Goal: Task Accomplishment & Management: Use online tool/utility

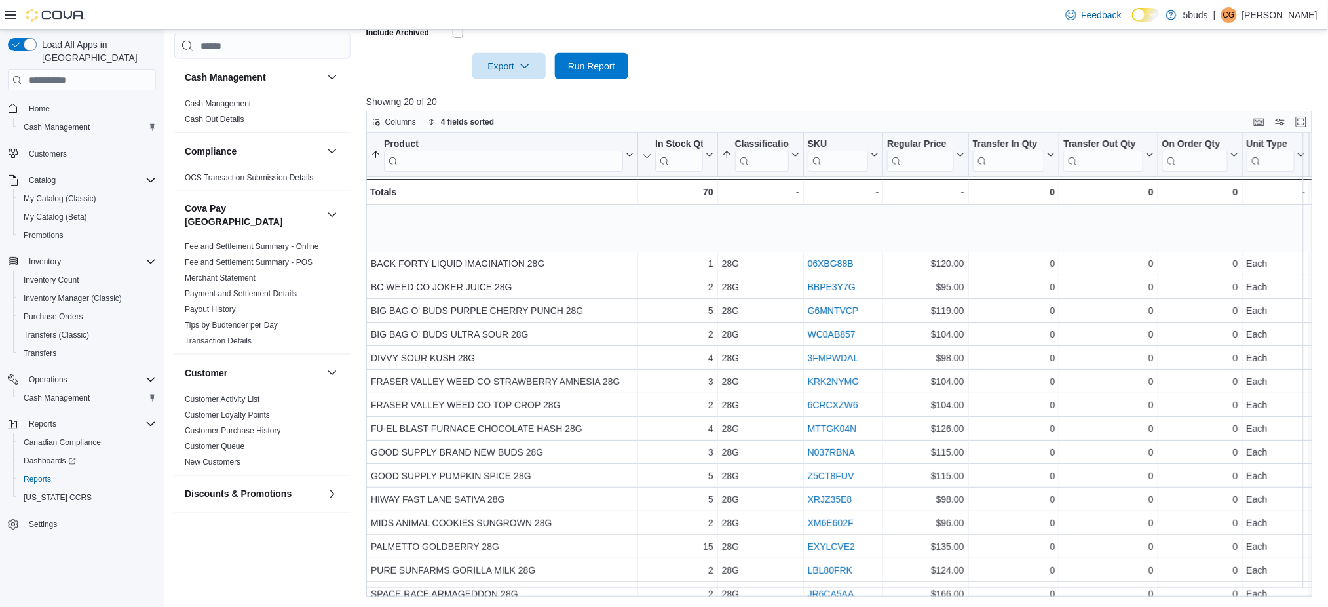
scroll to position [88, 0]
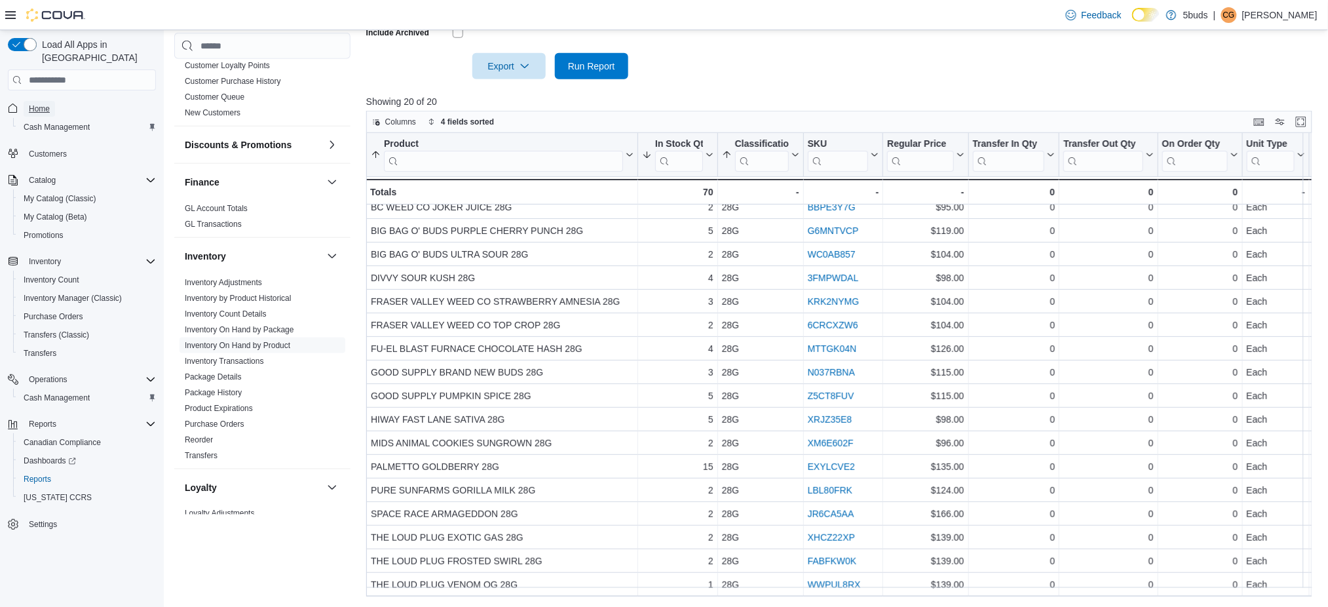
click at [33, 104] on span "Home" at bounding box center [39, 109] width 21 height 10
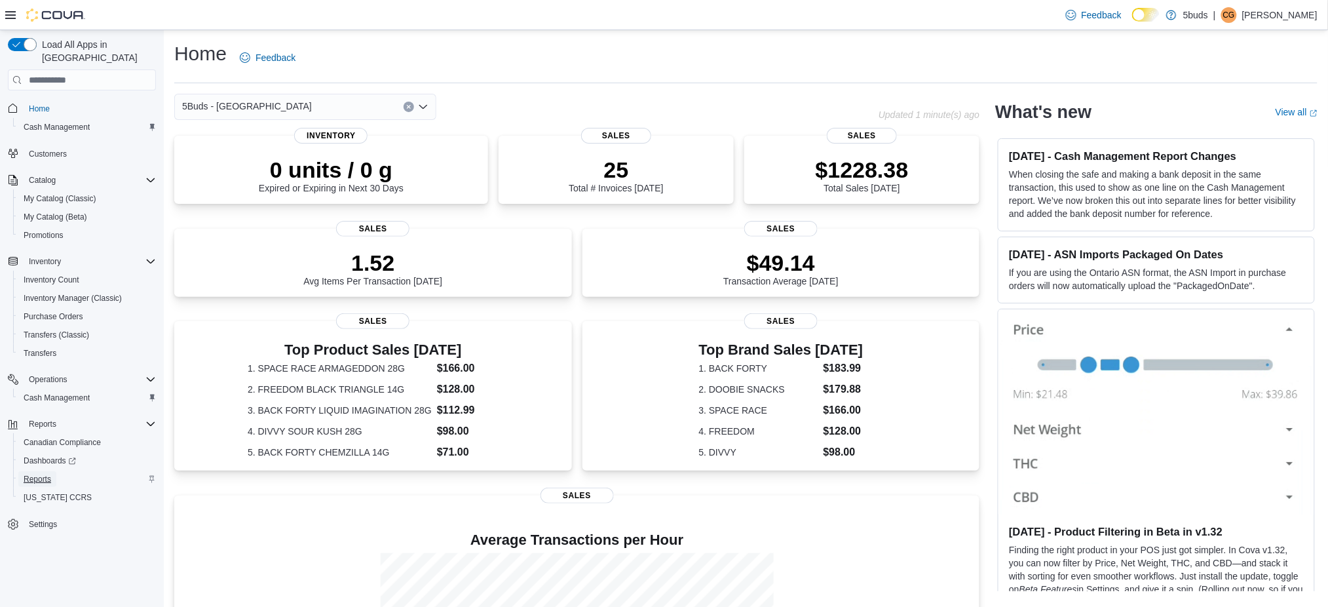
click at [26, 474] on span "Reports" at bounding box center [38, 479] width 28 height 10
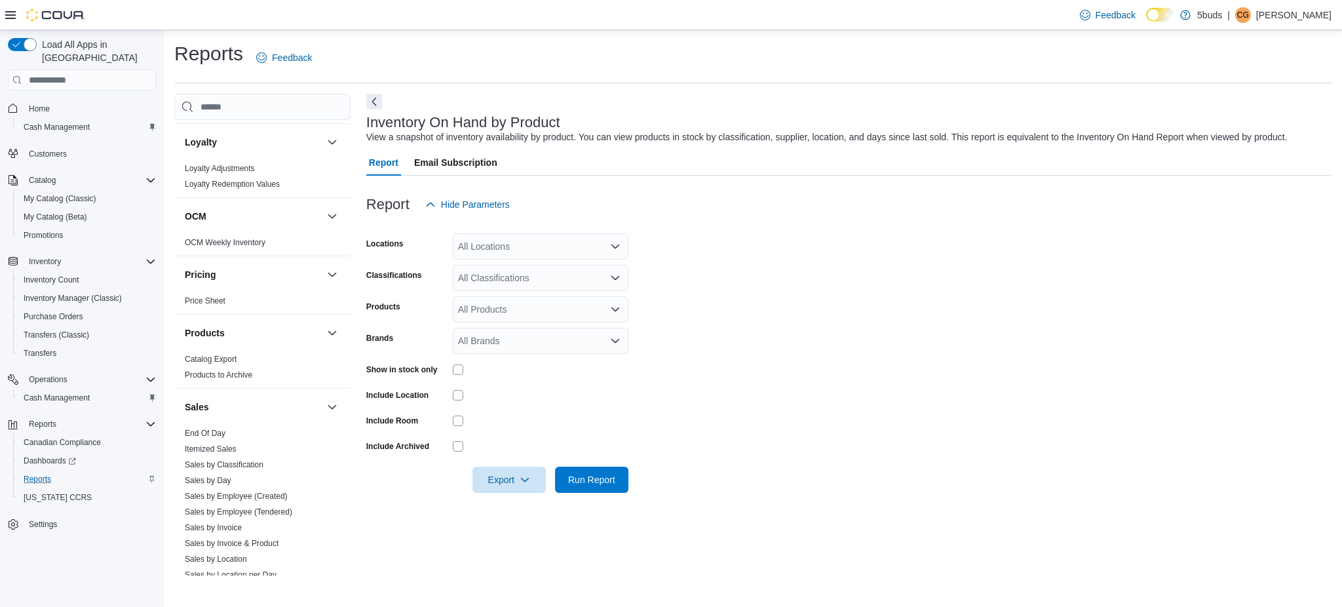
scroll to position [786, 0]
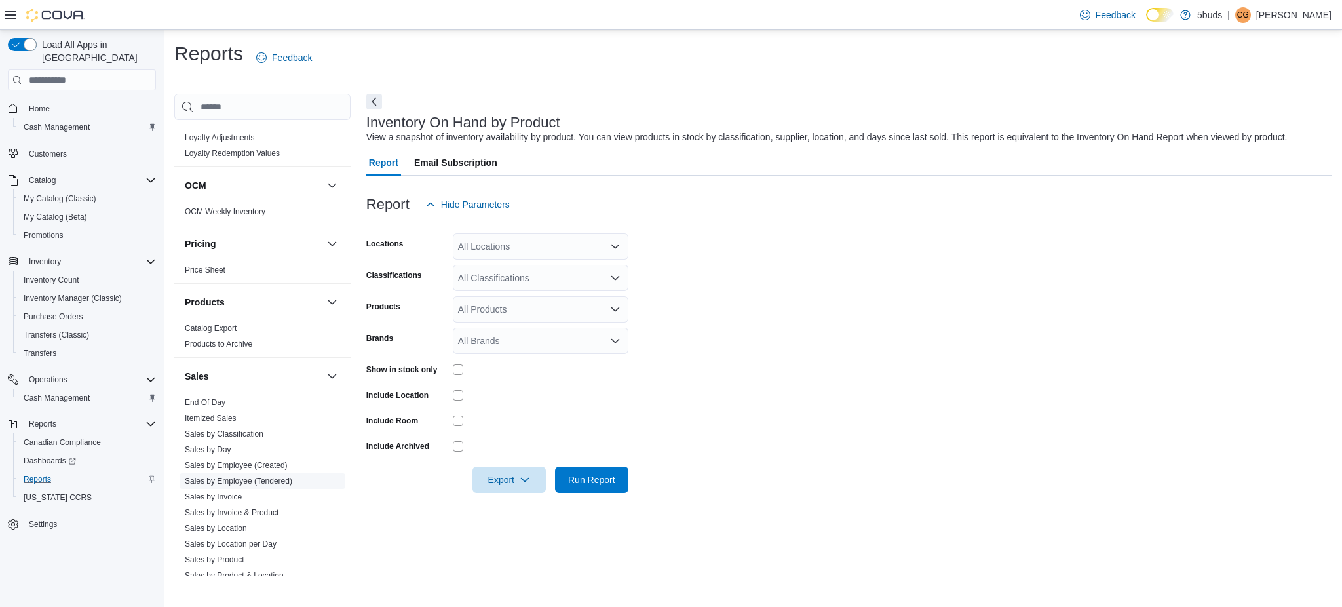
click at [271, 476] on link "Sales by Employee (Tendered)" at bounding box center [238, 480] width 107 height 9
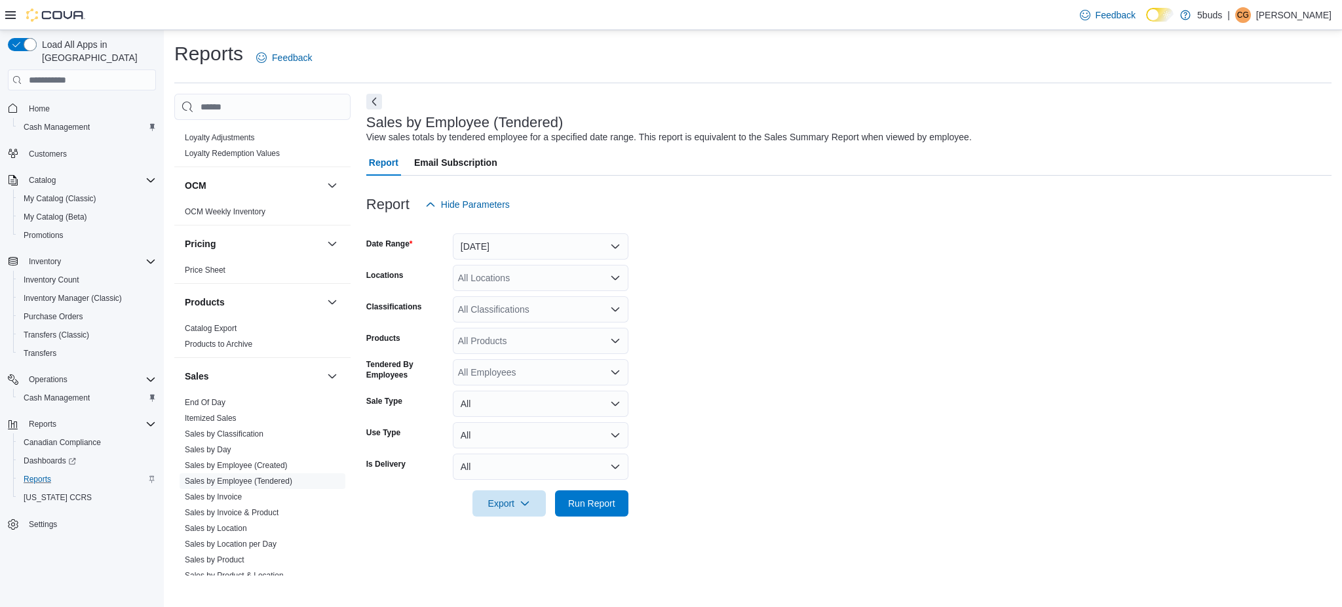
click at [477, 280] on div "All Locations" at bounding box center [541, 278] width 176 height 26
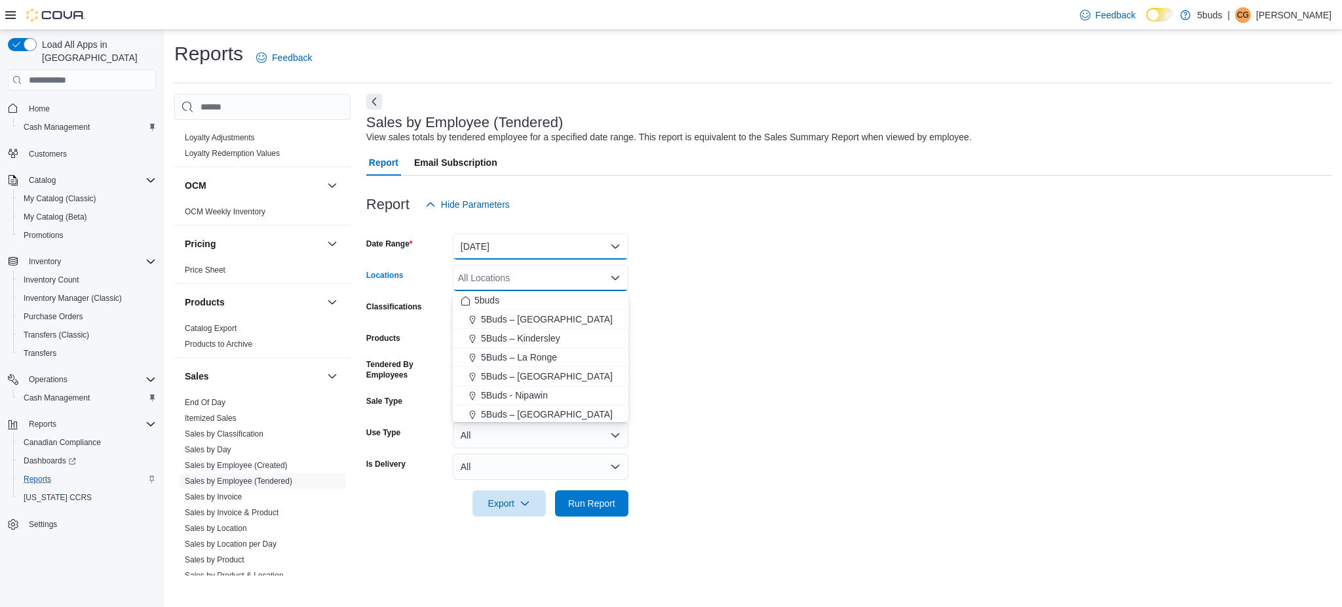
click at [493, 241] on button "[DATE]" at bounding box center [541, 246] width 176 height 26
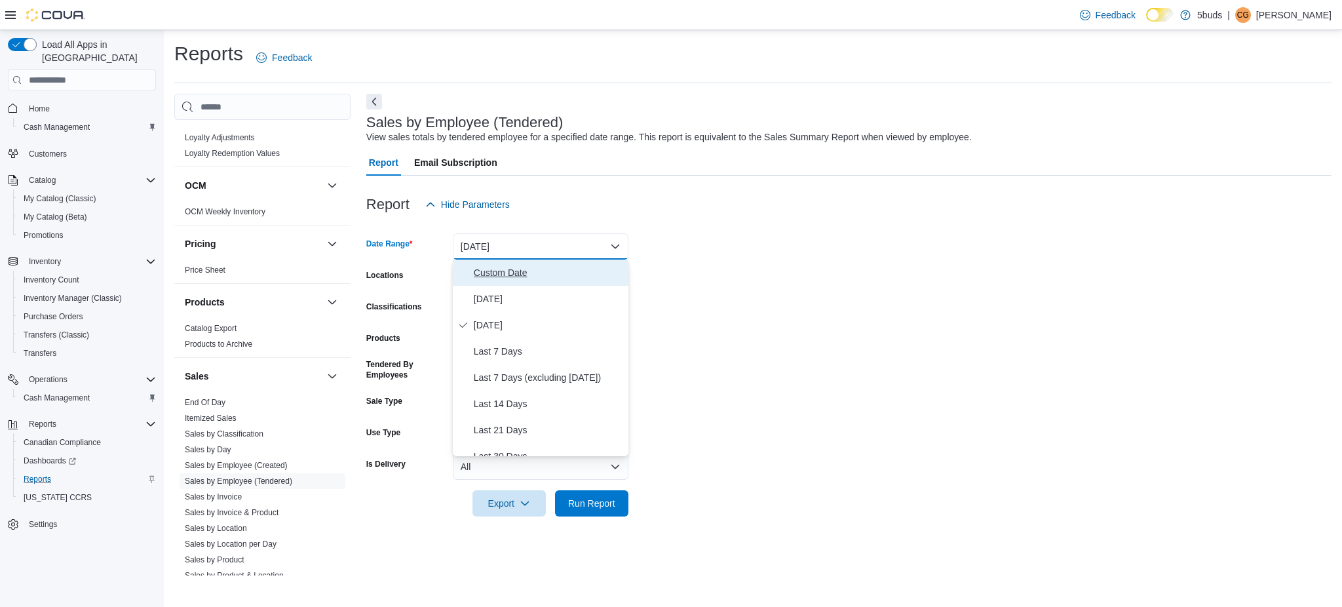
click at [512, 272] on span "Custom Date" at bounding box center [548, 273] width 149 height 16
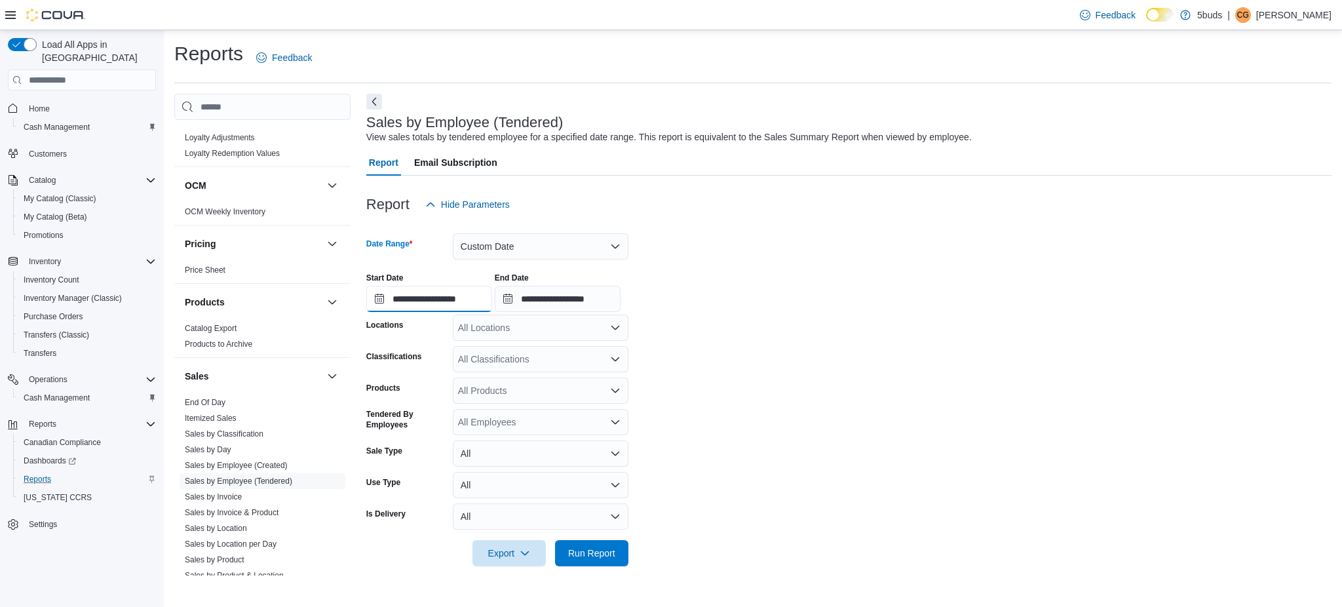
click at [480, 297] on input "**********" at bounding box center [429, 299] width 126 height 26
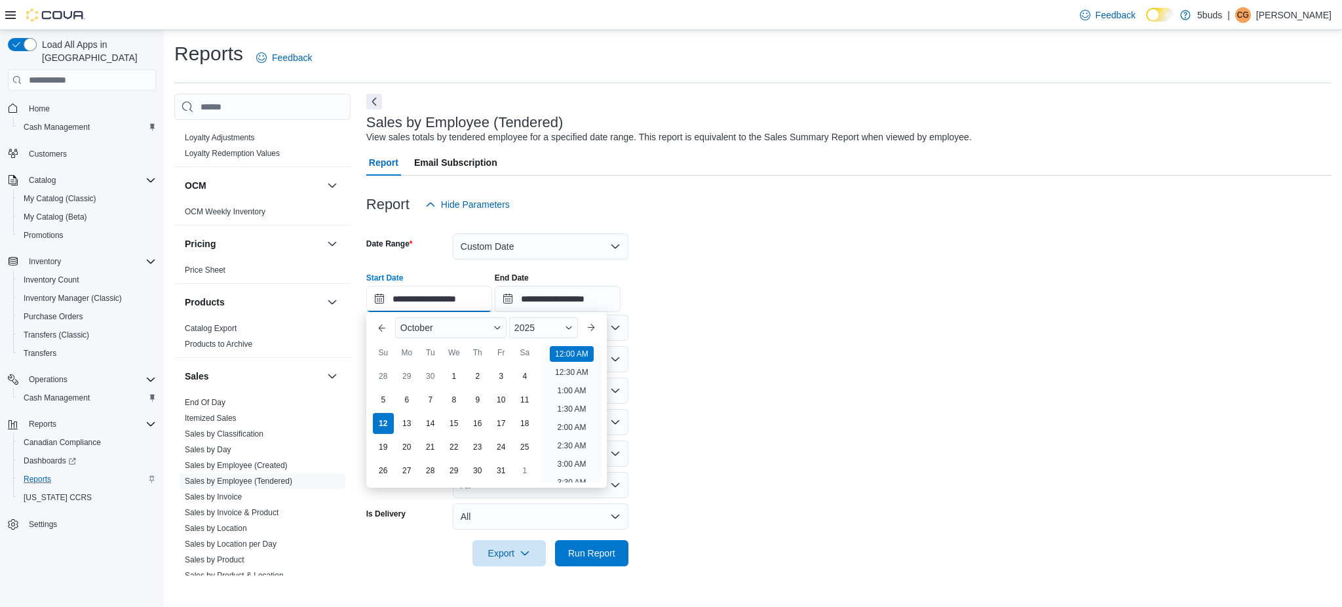
scroll to position [40, 0]
click at [522, 396] on div "11" at bounding box center [524, 399] width 23 height 23
type input "**********"
drag, startPoint x: 747, startPoint y: 320, endPoint x: 730, endPoint y: 326, distance: 17.8
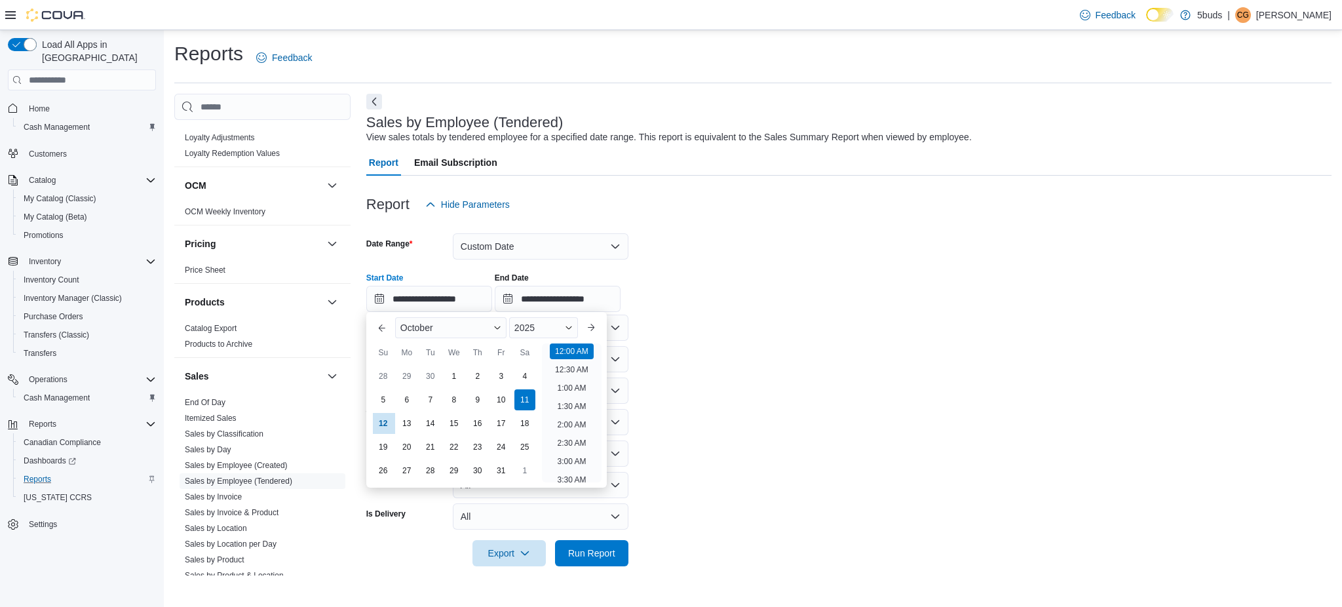
click at [738, 324] on form "**********" at bounding box center [848, 391] width 965 height 348
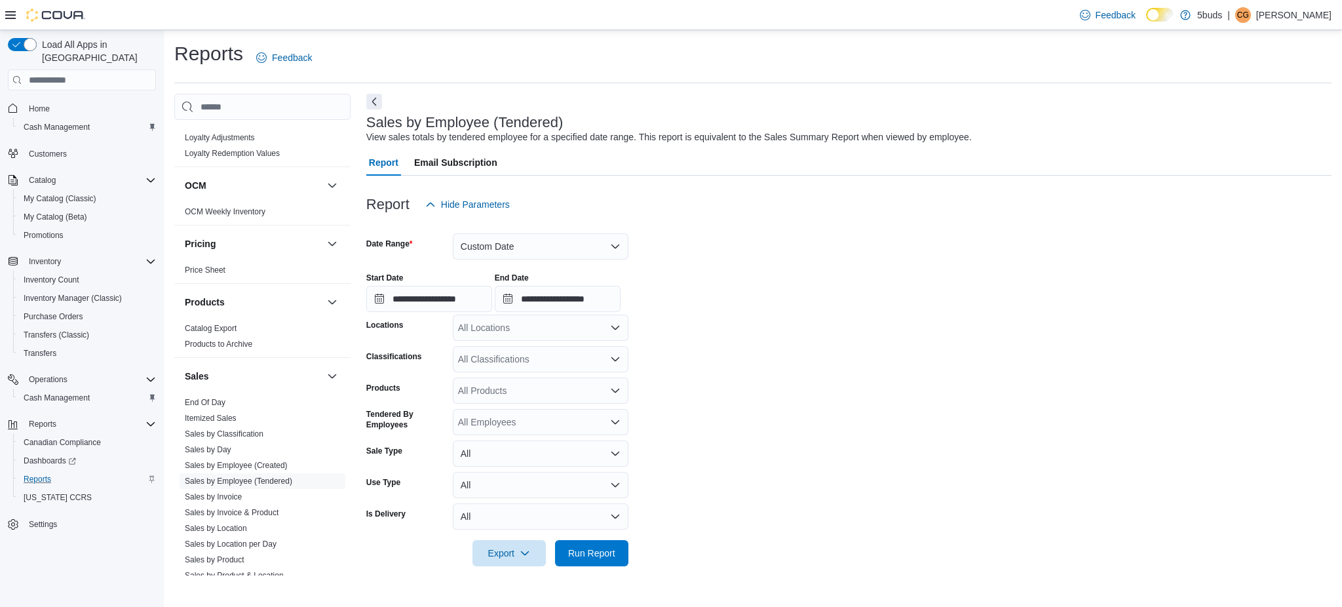
click at [582, 331] on div "All Locations" at bounding box center [541, 327] width 176 height 26
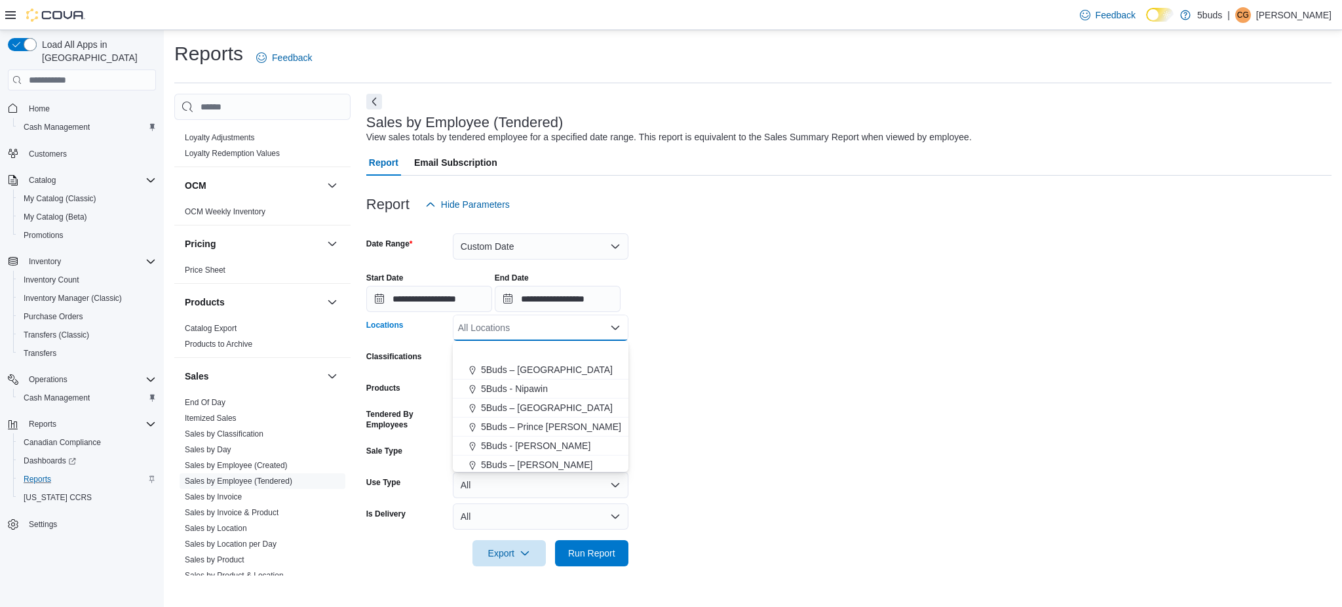
scroll to position [96, 0]
drag, startPoint x: 548, startPoint y: 440, endPoint x: 718, endPoint y: 429, distance: 170.0
click at [557, 437] on div "5Buds - [GEOGRAPHIC_DATA]" at bounding box center [541, 443] width 160 height 13
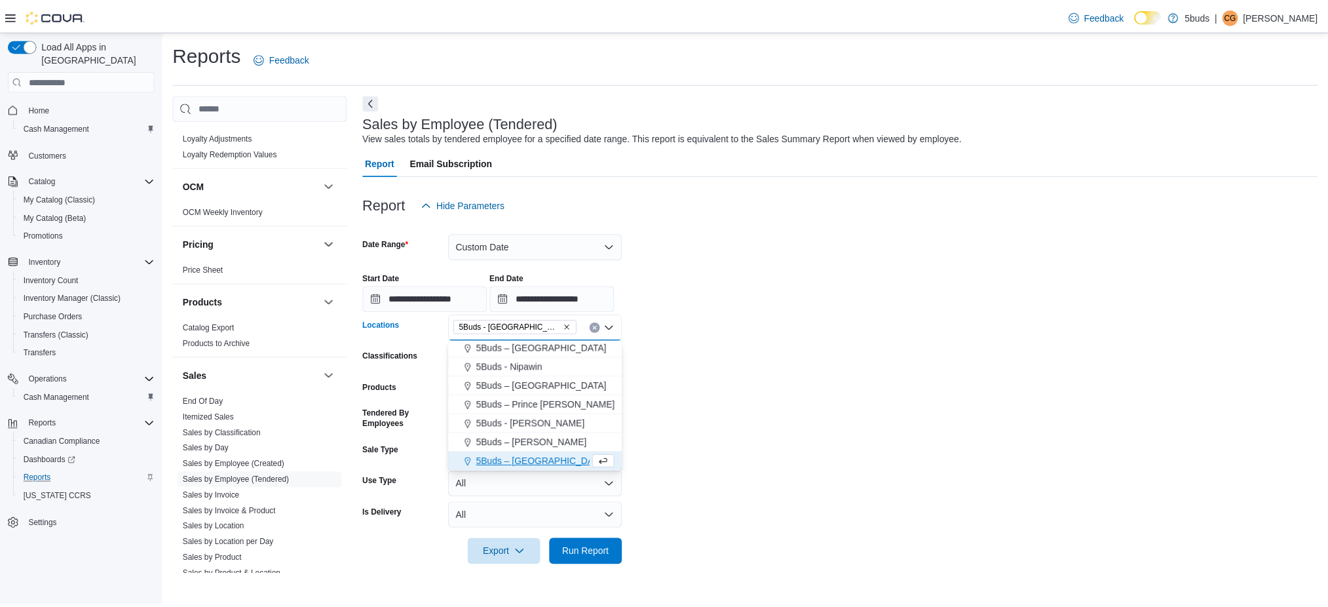
scroll to position [0, 0]
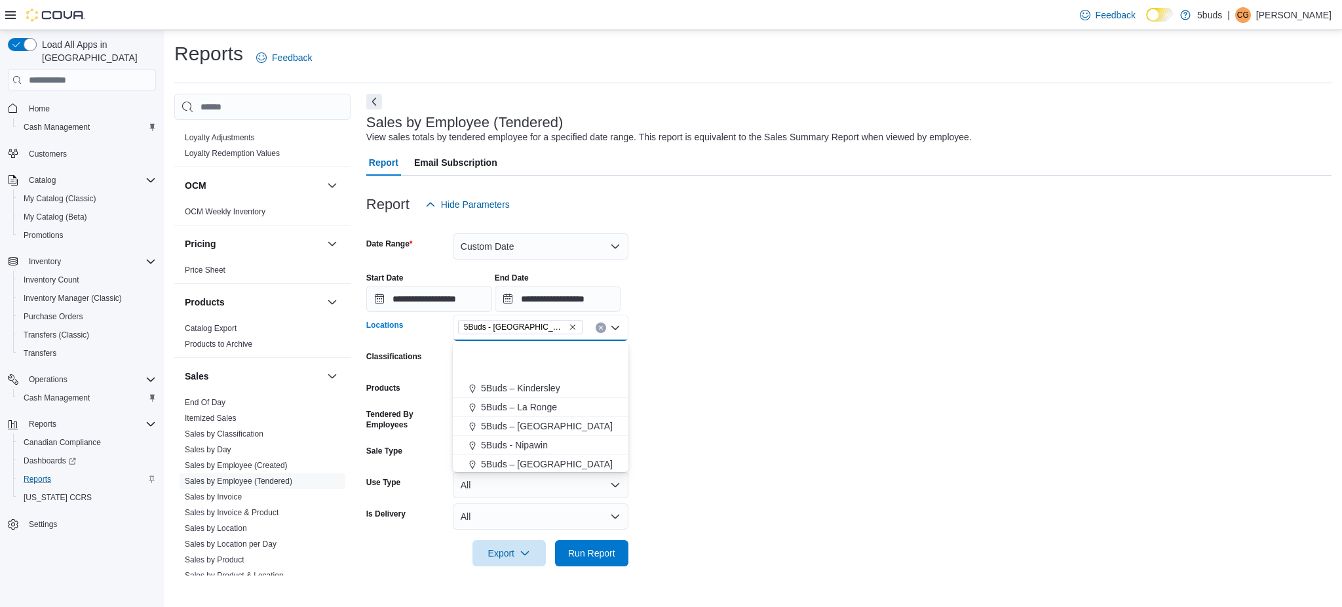
drag, startPoint x: 854, startPoint y: 435, endPoint x: 706, endPoint y: 426, distance: 147.7
click at [846, 438] on form "**********" at bounding box center [848, 391] width 965 height 348
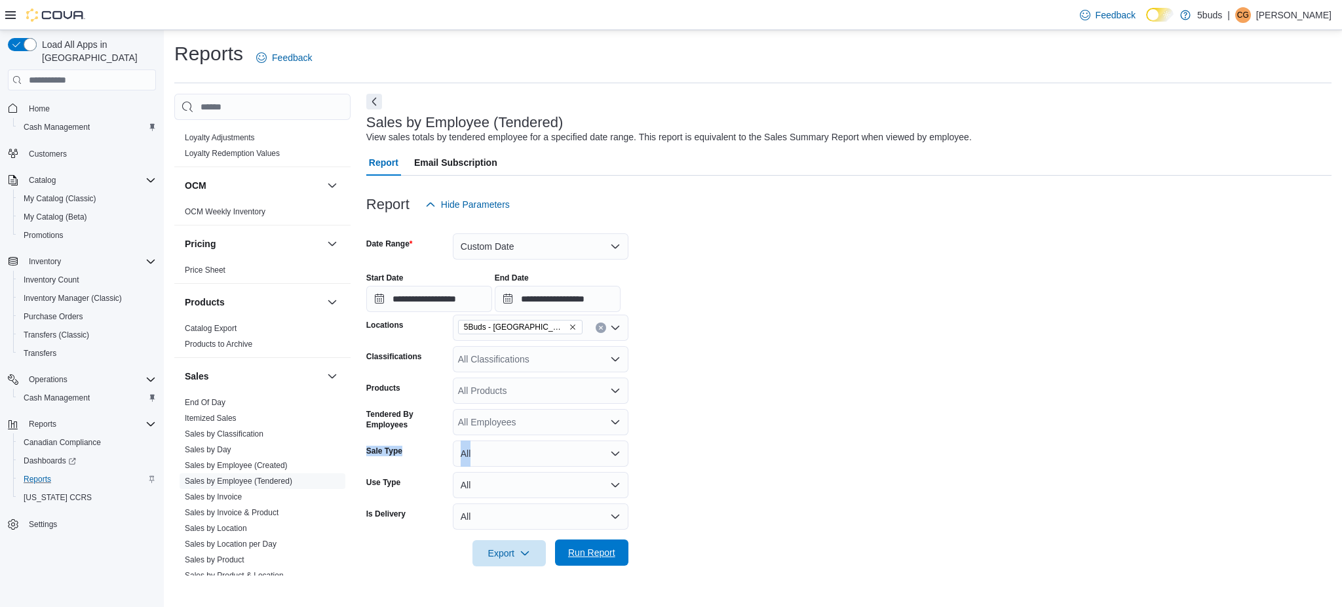
click at [596, 550] on span "Run Report" at bounding box center [591, 552] width 47 height 13
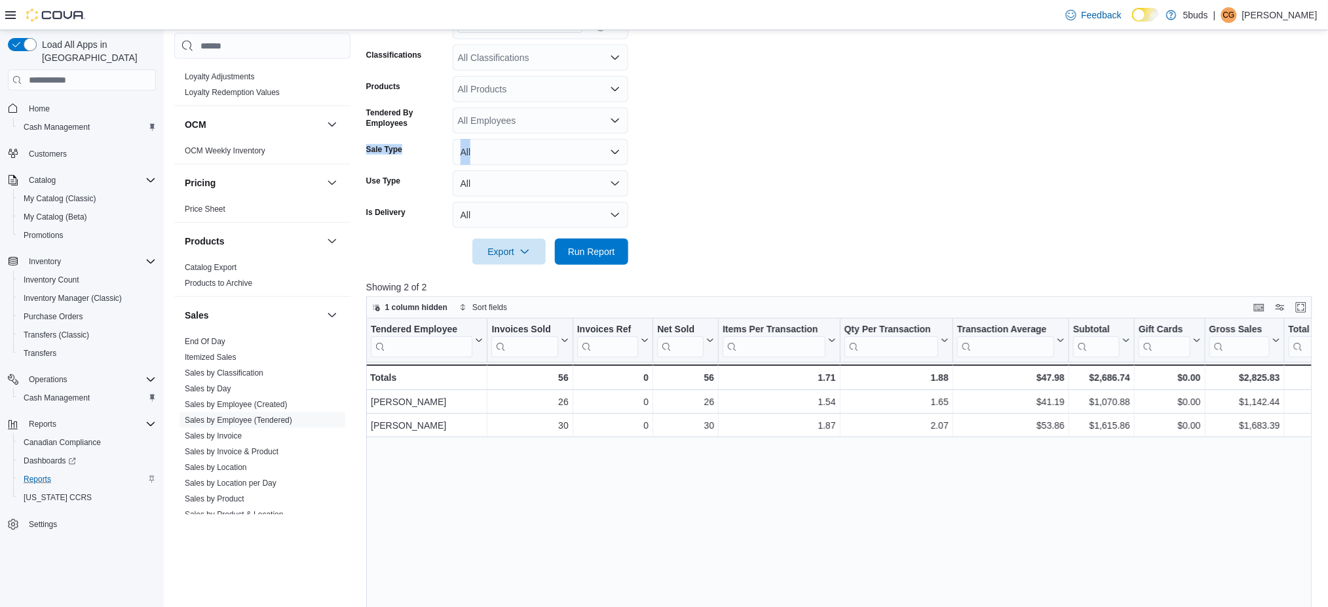
scroll to position [262, 0]
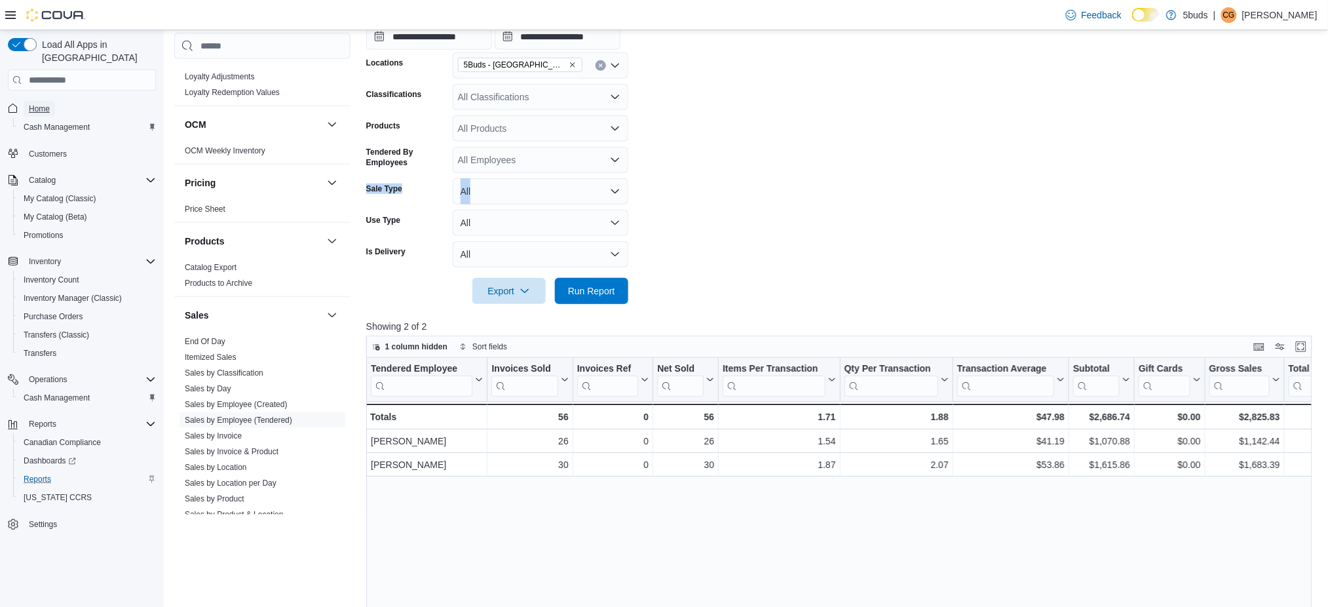
drag, startPoint x: 29, startPoint y: 90, endPoint x: 67, endPoint y: 86, distance: 38.2
click at [29, 104] on span "Home" at bounding box center [39, 109] width 21 height 10
